Goal: Check status: Check status

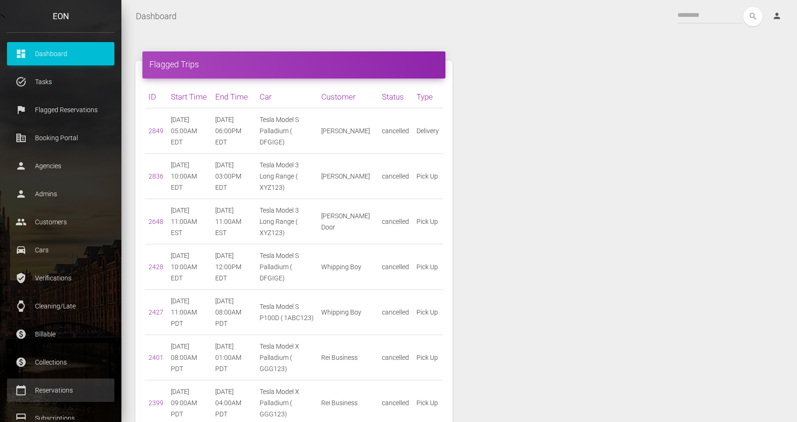
click at [60, 397] on link "calendar_today Reservations" at bounding box center [60, 389] width 107 height 23
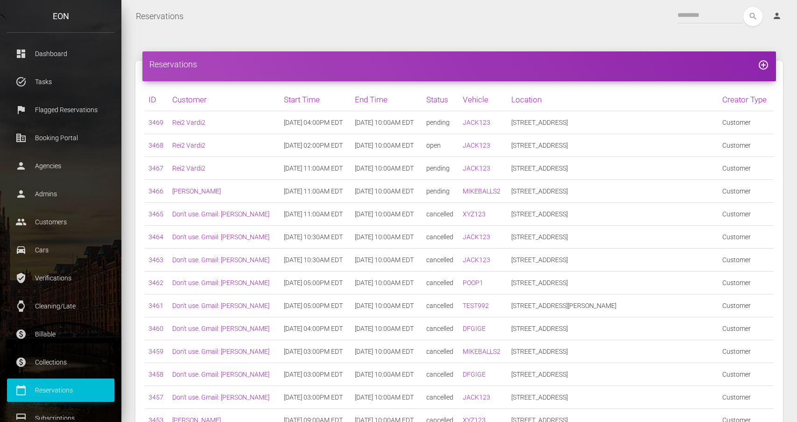
click at [676, 40] on div "Reservations add_circle_outline ID Customer Start Time End Time Status Vehicle …" at bounding box center [459, 385] width 676 height 704
click at [198, 122] on link "Rei2 Vardi2" at bounding box center [188, 122] width 33 height 7
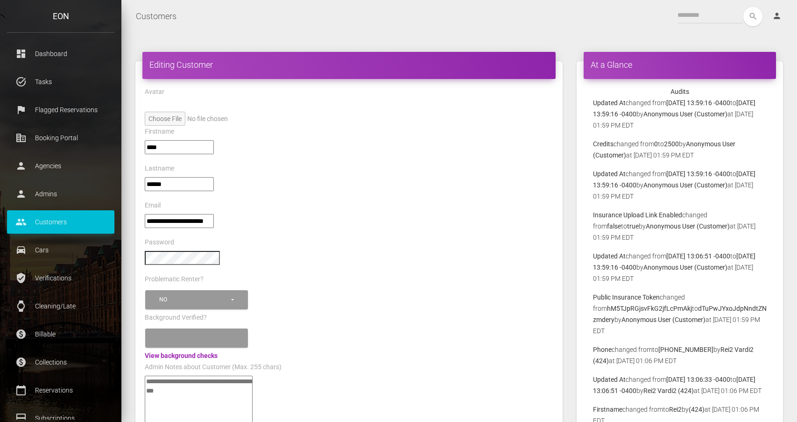
click at [339, 253] on div at bounding box center [349, 262] width 423 height 22
click at [94, 388] on p "Reservations" at bounding box center [60, 390] width 93 height 14
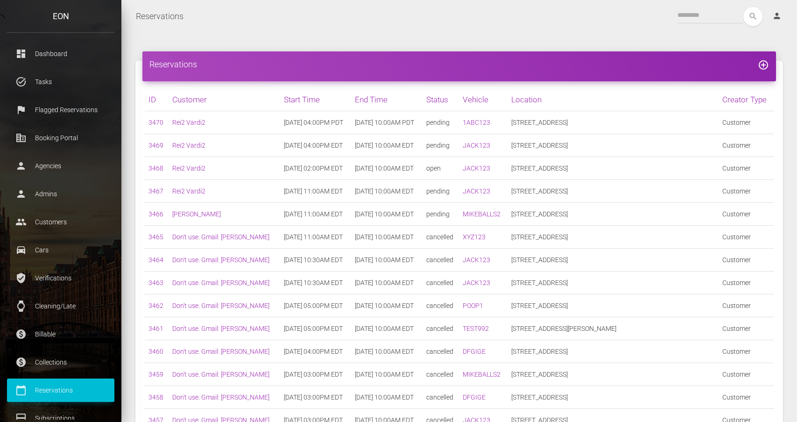
click at [534, 0] on nav "Reservations Toggle navigation search person Account Profile Settings Host Righ…" at bounding box center [459, 16] width 676 height 33
click at [605, 49] on div "Reservations add_circle_outline ID Customer Start Time End Time Status Vehicle …" at bounding box center [459, 385] width 662 height 676
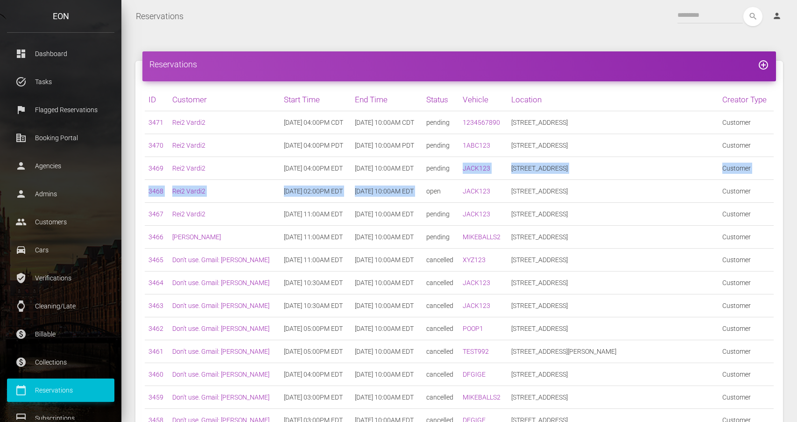
click at [494, 179] on tbody "3471 Rei2 Vardi2 [DATE] 04:00PM CDT [DATE] 10:00AM CDT pending 1234567890 [STRE…" at bounding box center [459, 397] width 629 height 572
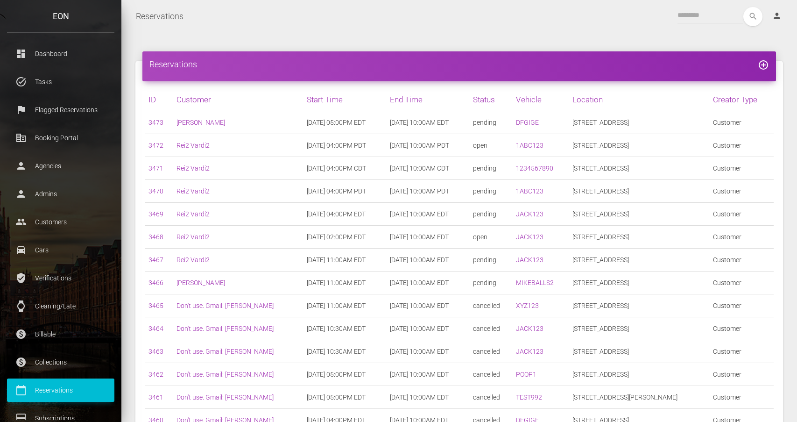
click at [517, 71] on div "Reservations add_circle_outline" at bounding box center [459, 66] width 634 height 30
click at [199, 240] on link "Rei2 Vardi2" at bounding box center [192, 236] width 33 height 7
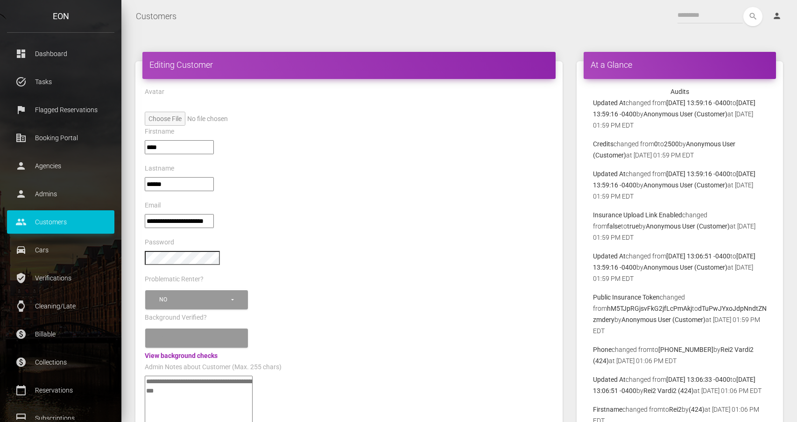
click at [201, 214] on input"] "**********" at bounding box center [179, 221] width 69 height 14
click at [486, 159] on div "****" at bounding box center [349, 151] width 423 height 22
